Goal: Task Accomplishment & Management: Manage account settings

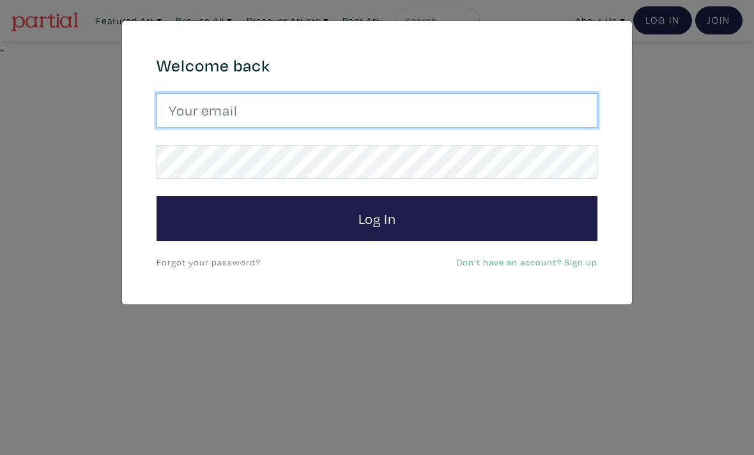
click at [241, 112] on input "email" at bounding box center [376, 110] width 441 height 34
type input "ritchie.mash@hotmail.com"
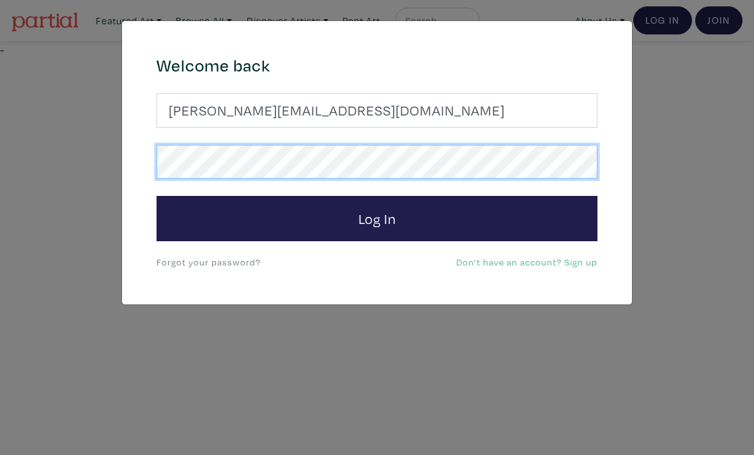
click at [377, 218] on button "Log In" at bounding box center [376, 219] width 441 height 46
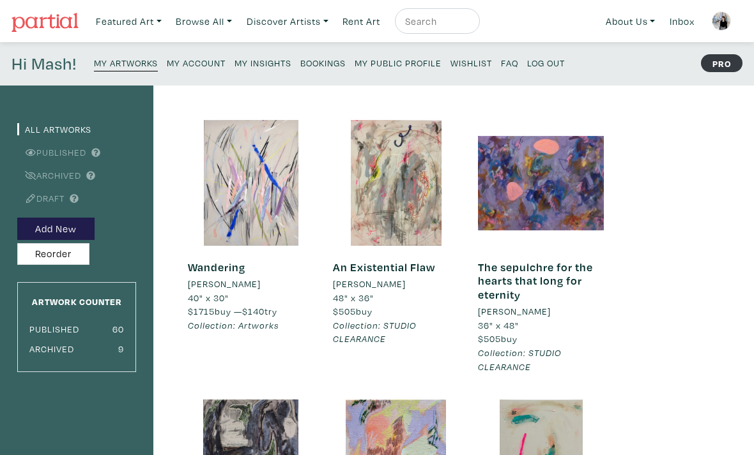
click at [519, 199] on div at bounding box center [541, 183] width 126 height 126
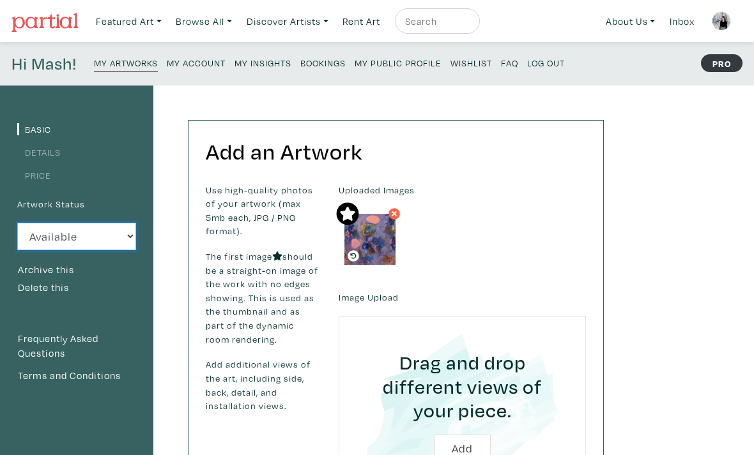
click at [71, 247] on select "Available Sold Rented Unavailable (other reason)" at bounding box center [76, 236] width 119 height 27
select select "3"
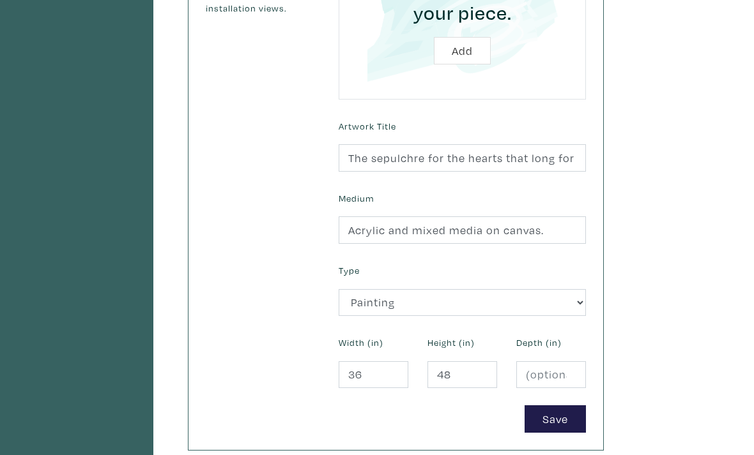
scroll to position [398, 0]
click at [551, 422] on button "Save" at bounding box center [554, 419] width 61 height 27
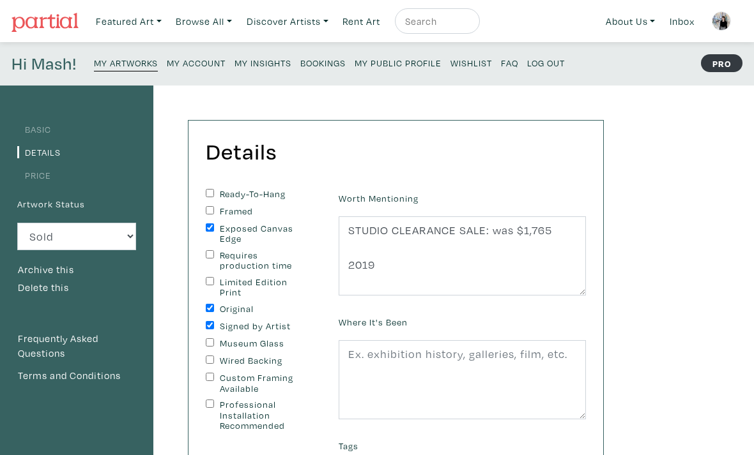
click at [404, 65] on small "My Public Profile" at bounding box center [397, 63] width 87 height 12
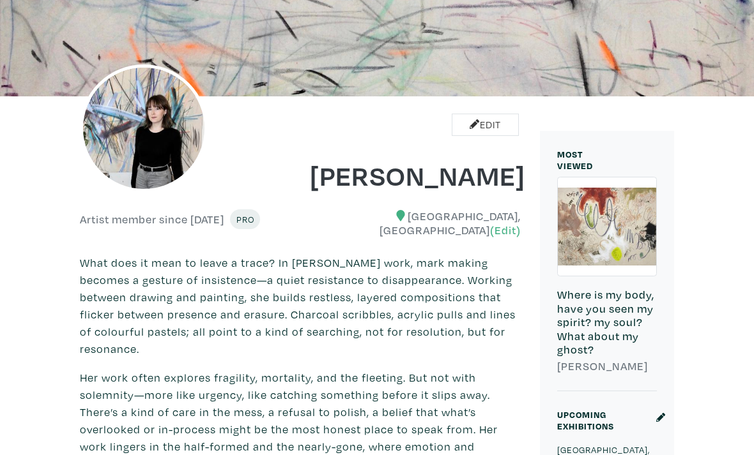
scroll to position [26, 0]
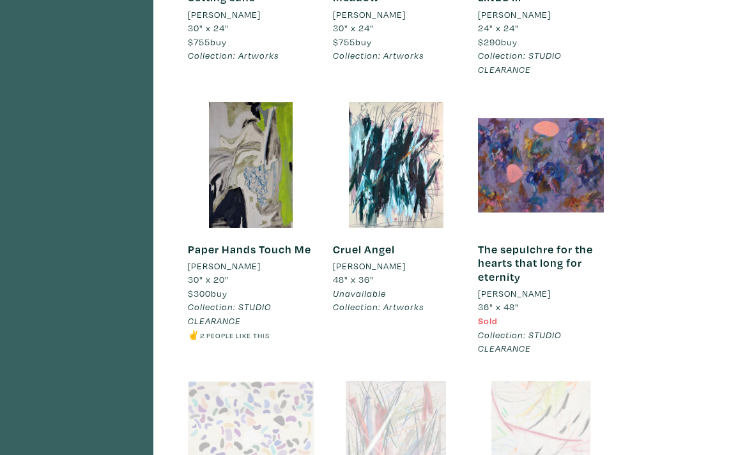
scroll to position [4193, 0]
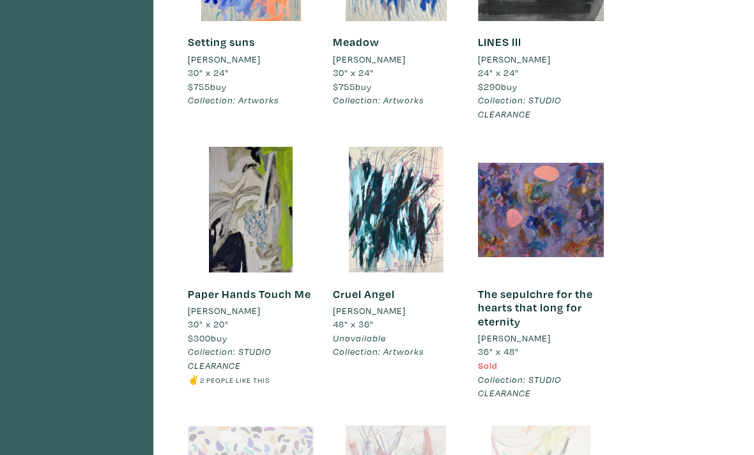
click at [521, 171] on div at bounding box center [541, 211] width 126 height 126
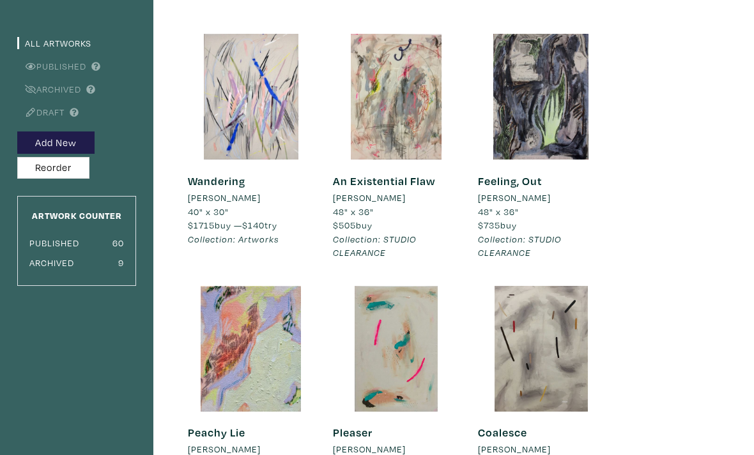
scroll to position [0, 0]
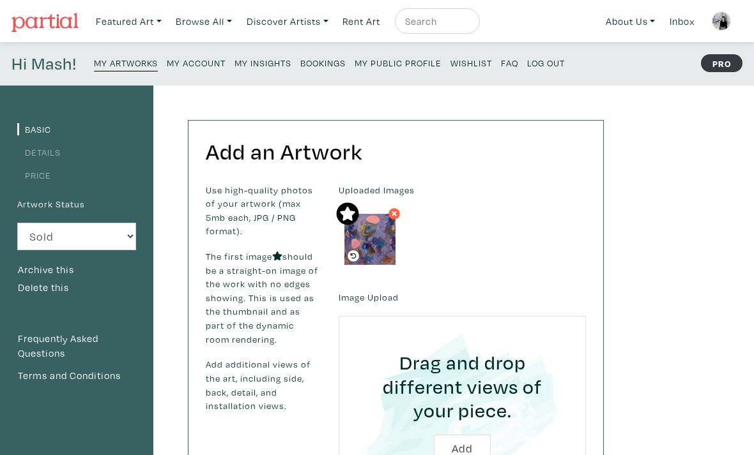
click at [47, 154] on link "Details" at bounding box center [38, 152] width 43 height 12
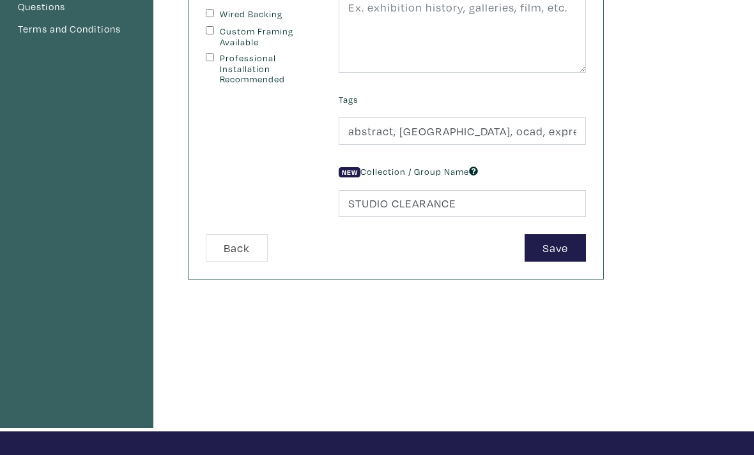
scroll to position [346, 0]
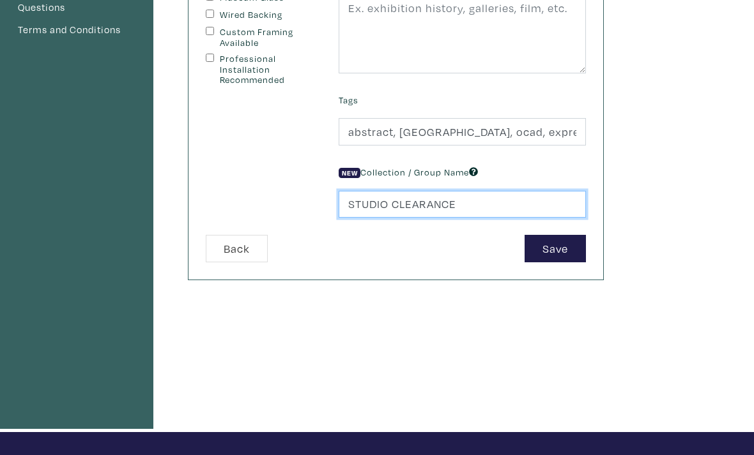
drag, startPoint x: 477, startPoint y: 206, endPoint x: 269, endPoint y: 196, distance: 207.8
click at [269, 196] on form "Ready-To-Hang Framed Exposed Canvas Edge Requires production time Limited Editi…" at bounding box center [395, 53] width 399 height 420
type input "STUDIO"
type input "SOLD"
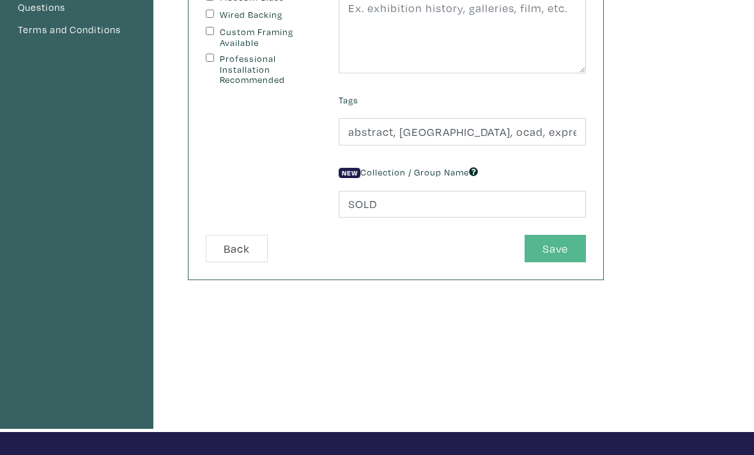
click at [558, 252] on button "Save" at bounding box center [554, 248] width 61 height 27
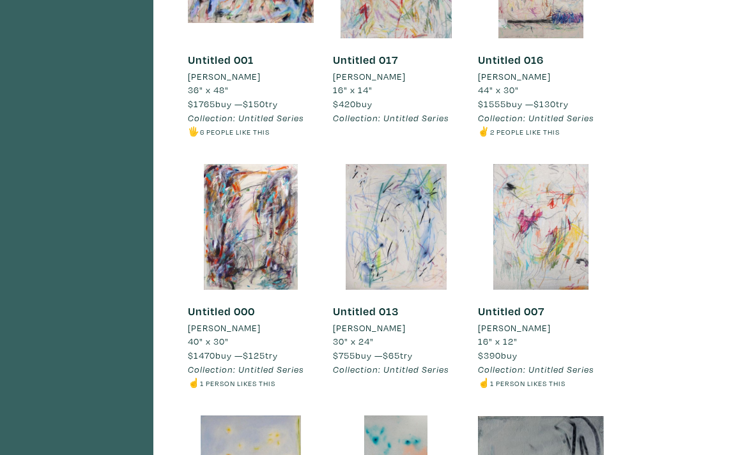
scroll to position [1538, 0]
